Goal: Task Accomplishment & Management: Understand process/instructions

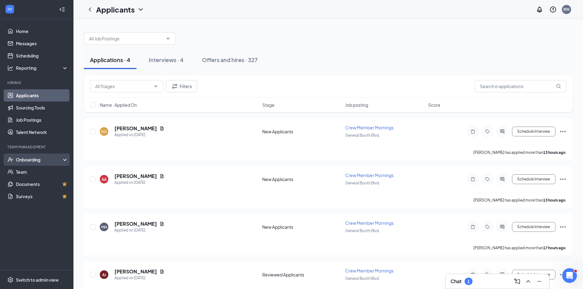
click at [36, 160] on div "Onboarding" at bounding box center [39, 160] width 47 height 6
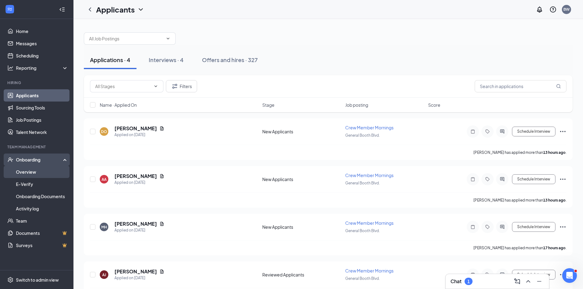
click at [34, 174] on link "Overview" at bounding box center [42, 172] width 52 height 12
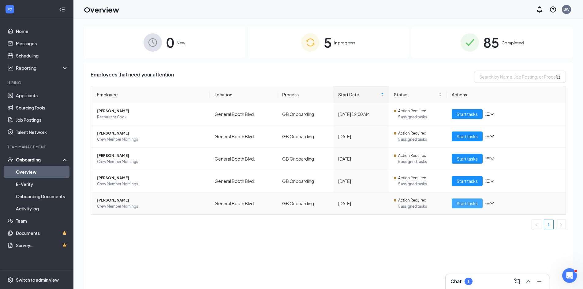
click at [475, 202] on span "Start tasks" at bounding box center [467, 203] width 21 height 7
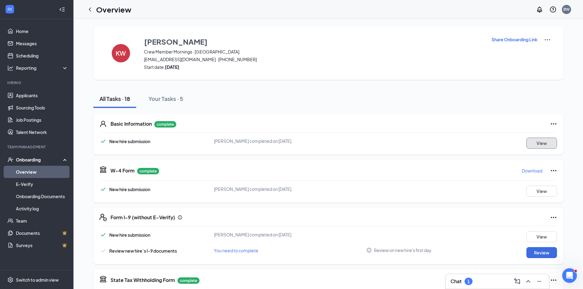
click at [537, 145] on button "View" at bounding box center [541, 143] width 31 height 11
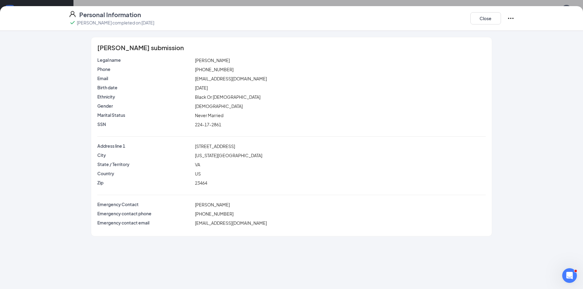
click at [509, 19] on icon "Ellipses" at bounding box center [511, 18] width 6 height 1
click at [495, 20] on button "Close" at bounding box center [485, 18] width 31 height 12
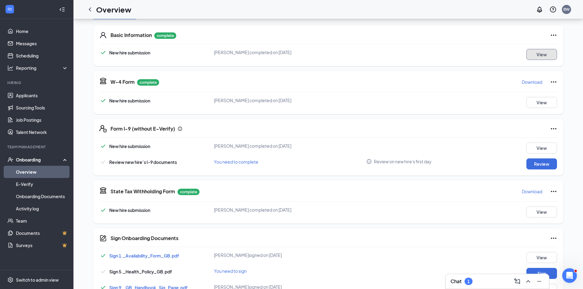
scroll to position [92, 0]
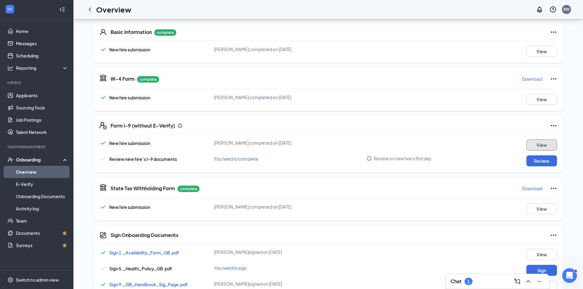
click at [544, 146] on button "View" at bounding box center [541, 145] width 31 height 11
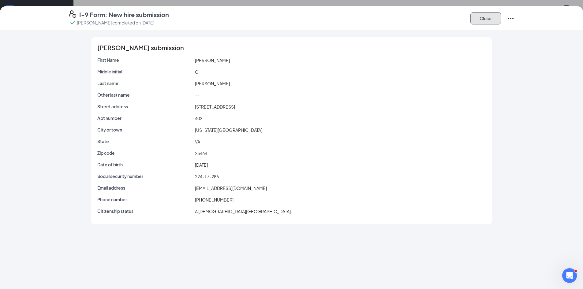
click at [481, 20] on button "Close" at bounding box center [485, 18] width 31 height 12
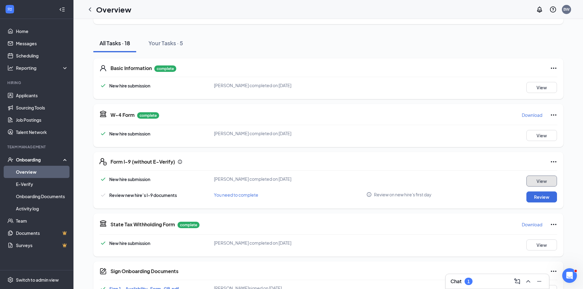
scroll to position [0, 0]
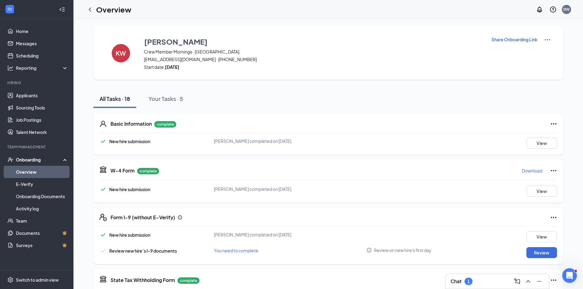
click at [548, 40] on img at bounding box center [547, 39] width 7 height 7
click at [520, 52] on div "Share Onboarding Link" at bounding box center [521, 53] width 60 height 34
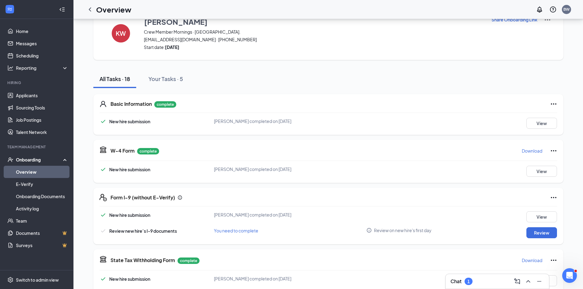
scroll to position [31, 0]
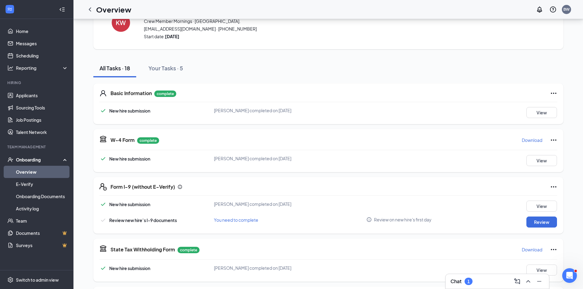
click at [553, 93] on icon "Ellipses" at bounding box center [554, 93] width 6 height 1
click at [562, 107] on span "Restart" at bounding box center [565, 106] width 15 height 6
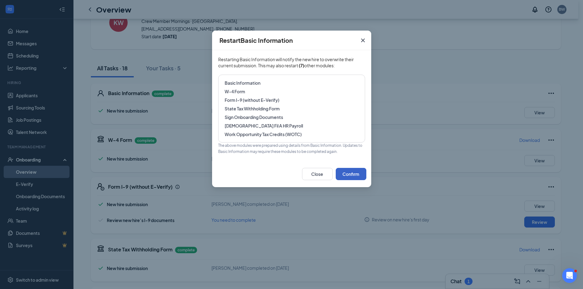
click at [348, 176] on button "Confirm" at bounding box center [351, 174] width 31 height 12
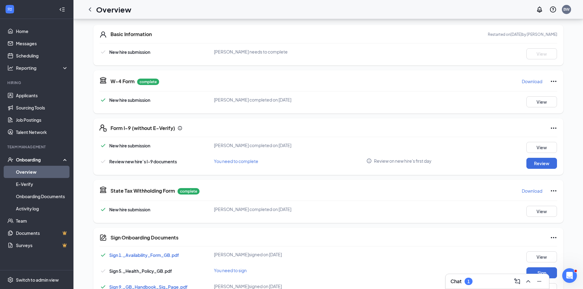
scroll to position [92, 0]
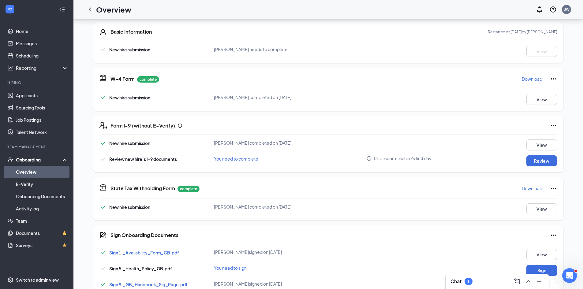
click at [555, 126] on icon "Ellipses" at bounding box center [553, 125] width 7 height 7
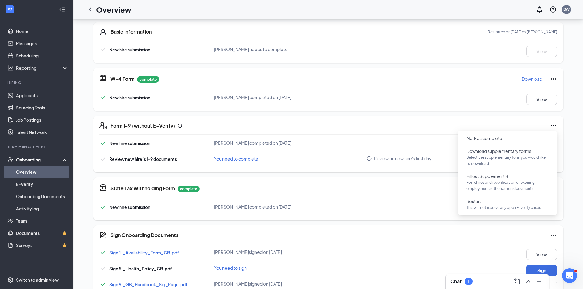
click at [567, 128] on div "KW [PERSON_NAME] Crew Member Mornings · [GEOGRAPHIC_DATA]. [EMAIL_ADDRESS][DOMA…" at bounding box center [328, 245] width 489 height 620
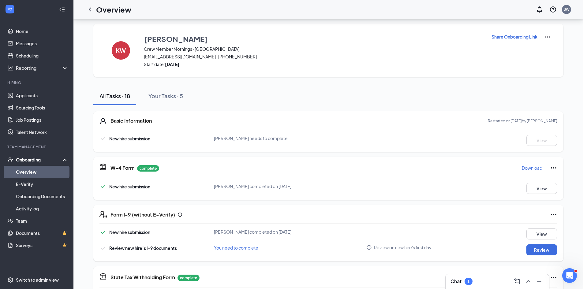
scroll to position [0, 0]
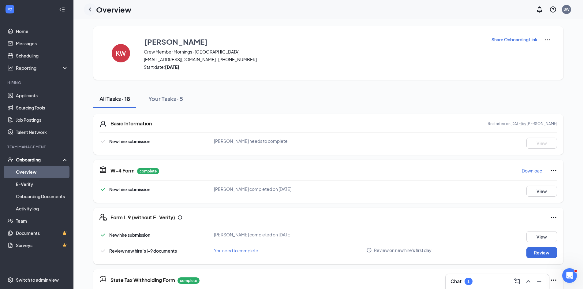
click at [89, 10] on icon "ChevronLeft" at bounding box center [89, 9] width 7 height 7
